Goal: Transaction & Acquisition: Download file/media

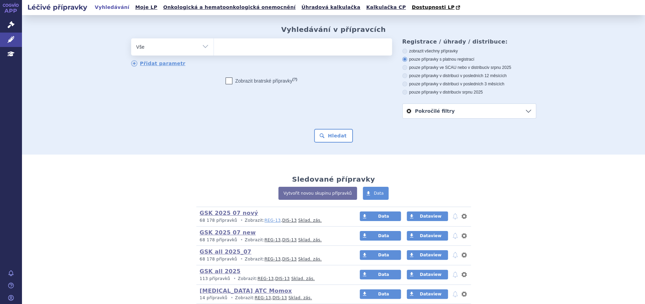
click at [264, 221] on link "REG-13" at bounding box center [272, 220] width 16 height 5
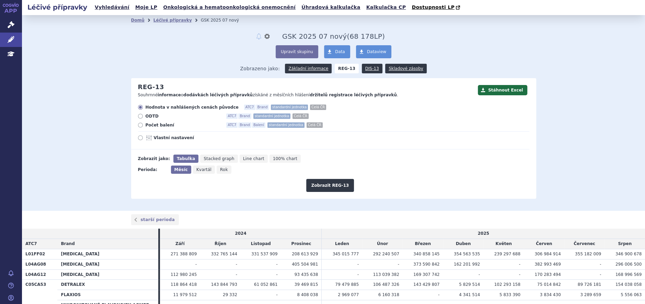
click at [138, 137] on icon at bounding box center [140, 138] width 5 height 5
click at [139, 137] on input "Vlastní nastavení" at bounding box center [141, 139] width 4 height 4
radio input "true"
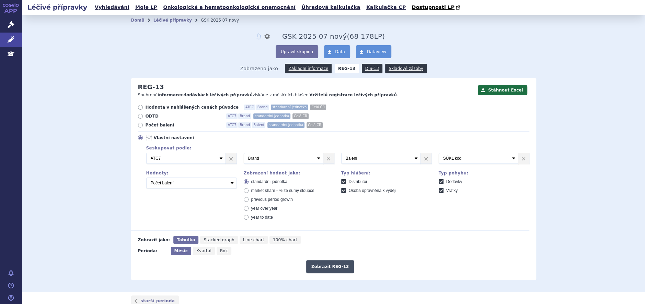
click at [331, 269] on button "Zobrazit REG-13" at bounding box center [330, 267] width 48 height 13
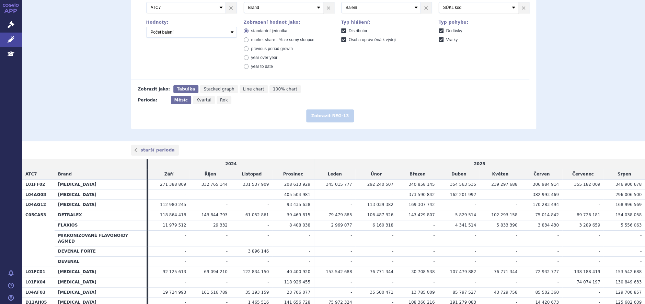
scroll to position [154, 0]
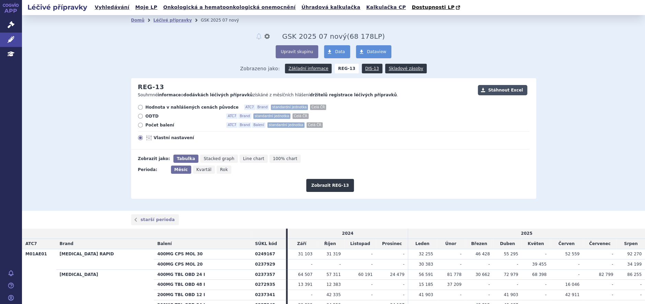
click at [505, 89] on button "Stáhnout Excel" at bounding box center [502, 90] width 49 height 10
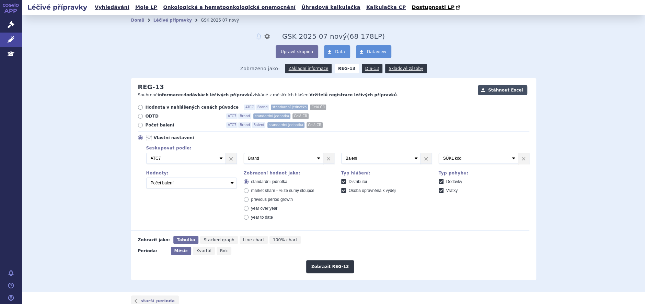
click at [493, 90] on button "Stáhnout Excel" at bounding box center [502, 90] width 49 height 10
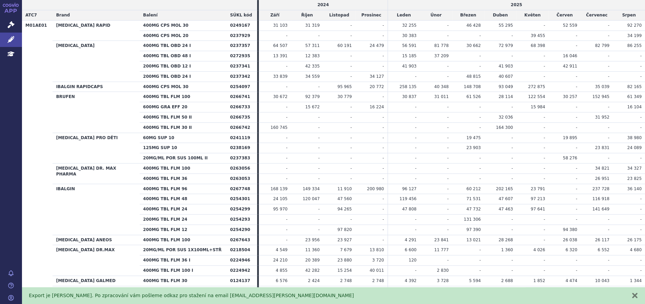
scroll to position [206, 0]
